Goal: Information Seeking & Learning: Learn about a topic

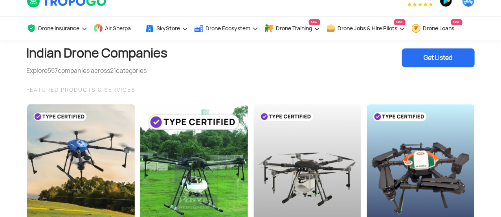
scroll to position [16, 0]
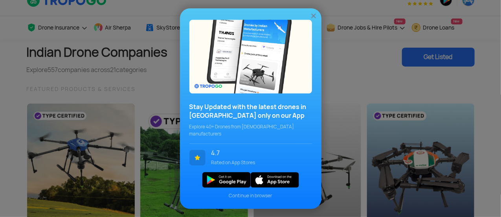
click at [315, 18] on img at bounding box center [314, 16] width 8 height 8
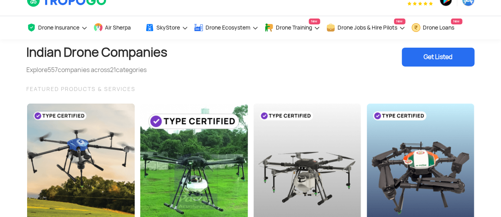
click at [218, 64] on div "Indian Drone Companies Explore 557 companies across 21 categories Get Listed" at bounding box center [251, 56] width 448 height 35
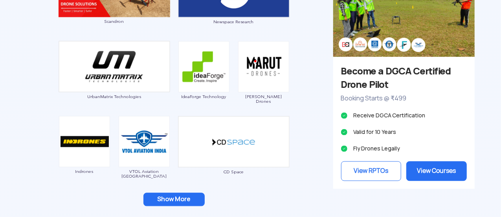
scroll to position [771, 0]
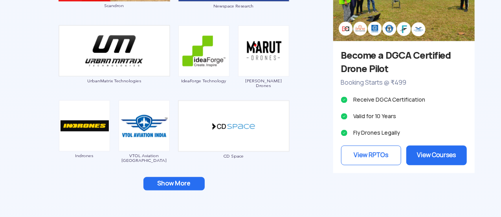
click at [163, 181] on button "Show More" at bounding box center [174, 183] width 61 height 13
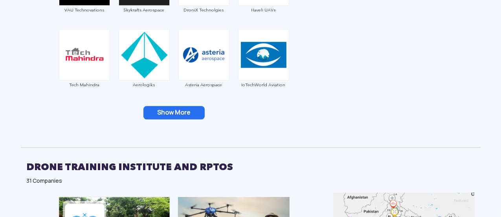
scroll to position [1022, 0]
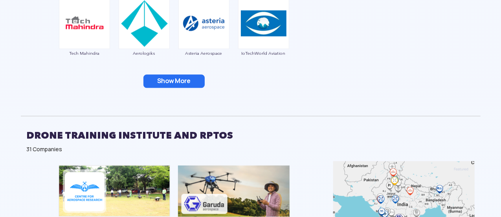
click at [185, 77] on button "Show More" at bounding box center [174, 80] width 61 height 13
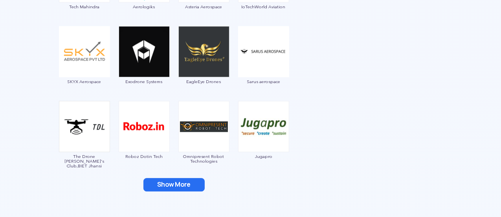
scroll to position [1070, 0]
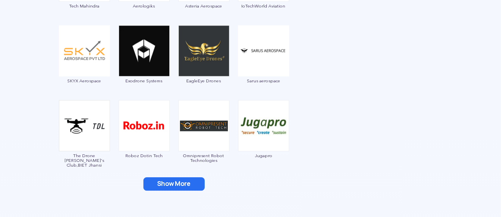
click at [166, 187] on button "Show More" at bounding box center [174, 183] width 61 height 13
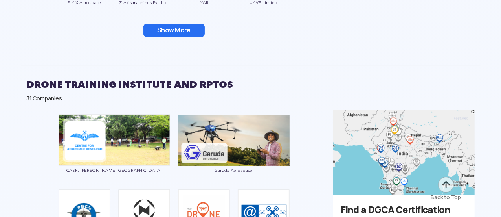
scroll to position [1368, 0]
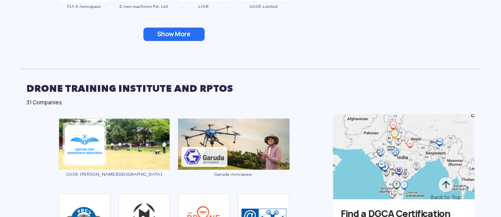
click at [199, 32] on button "Show More" at bounding box center [174, 34] width 61 height 13
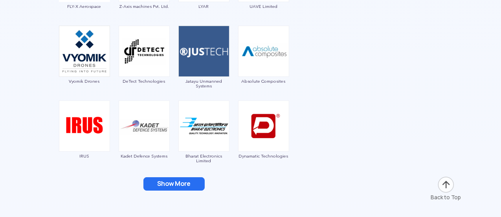
click at [180, 183] on button "Show More" at bounding box center [174, 183] width 61 height 13
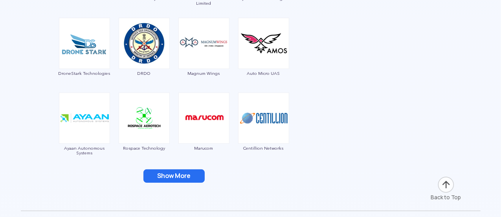
scroll to position [1541, 0]
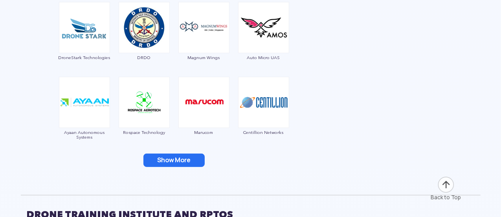
click at [178, 160] on button "Show More" at bounding box center [174, 159] width 61 height 13
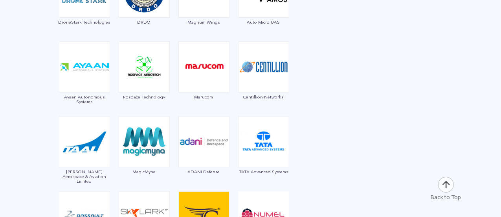
scroll to position [1667, 0]
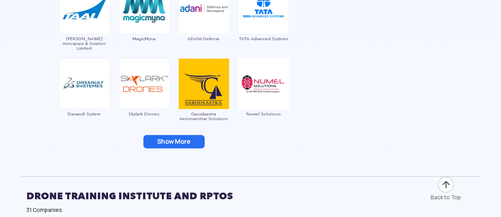
scroll to position [1730, 0]
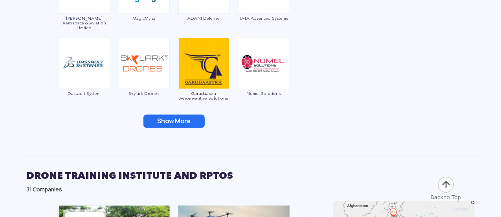
click at [182, 120] on button "Show More" at bounding box center [174, 120] width 61 height 13
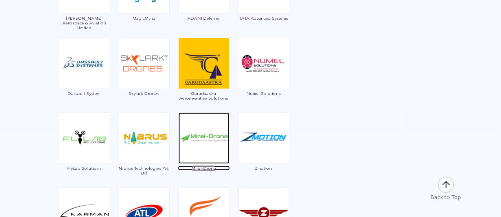
scroll to position [1746, 0]
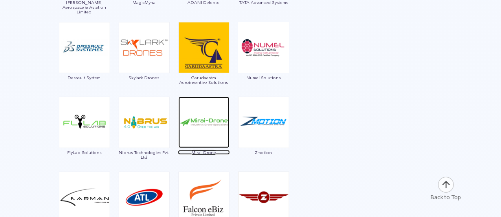
click at [182, 120] on img at bounding box center [204, 122] width 51 height 51
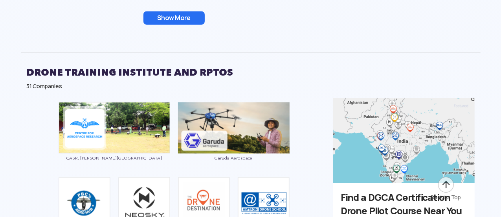
scroll to position [1982, 0]
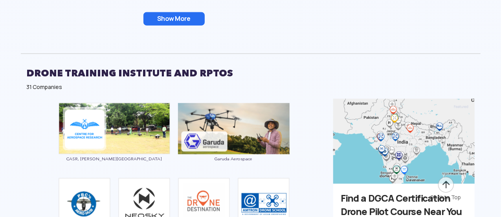
click at [195, 18] on button "Show More" at bounding box center [174, 18] width 61 height 13
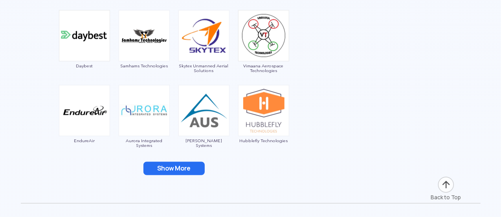
click at [176, 164] on button "Show More" at bounding box center [174, 168] width 61 height 13
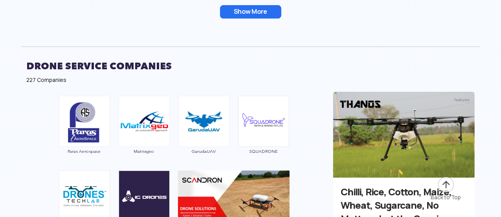
scroll to position [2877, 0]
